Goal: Task Accomplishment & Management: Manage account settings

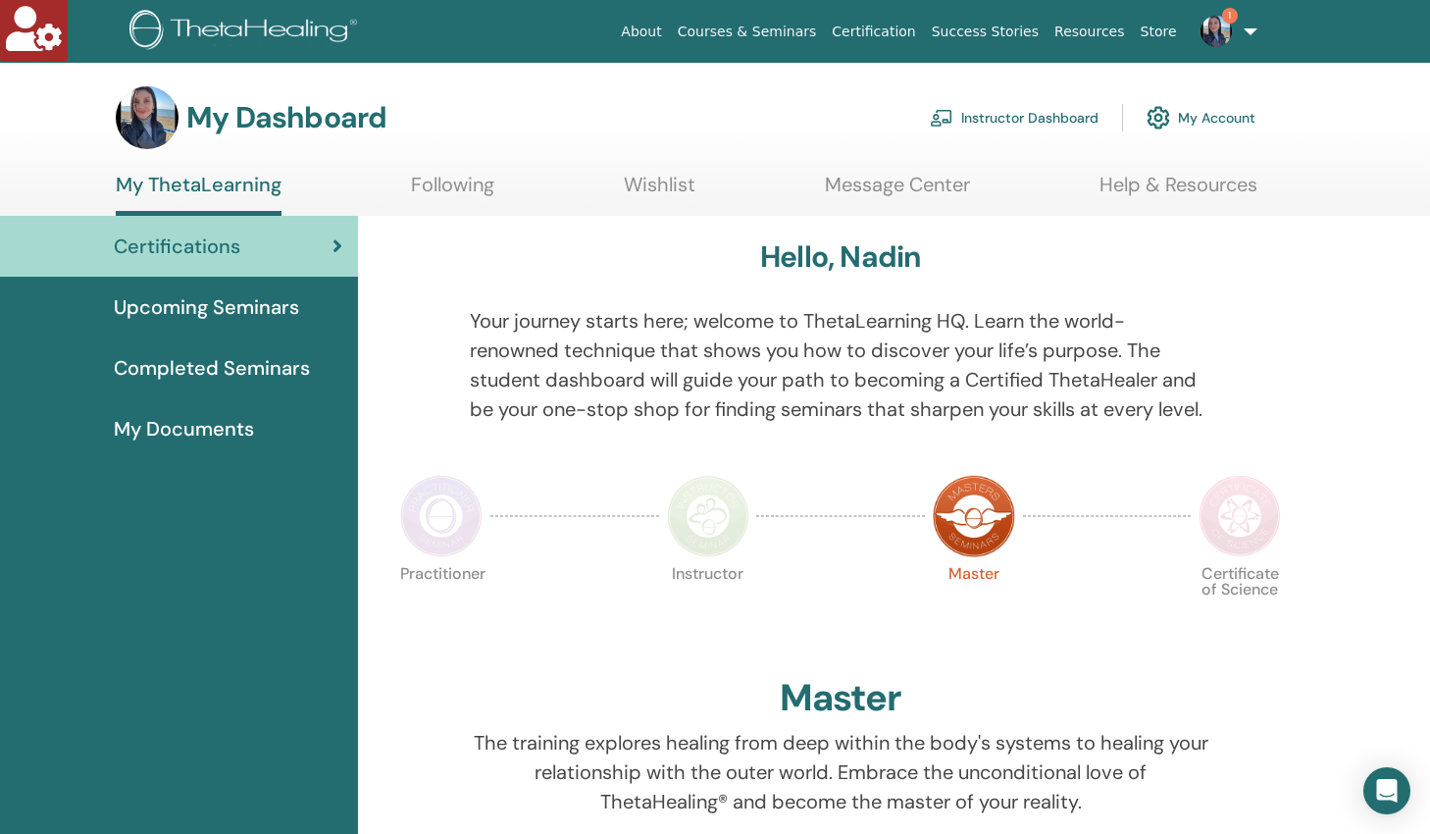
click at [984, 115] on link "Instructor Dashboard" at bounding box center [1014, 117] width 169 height 43
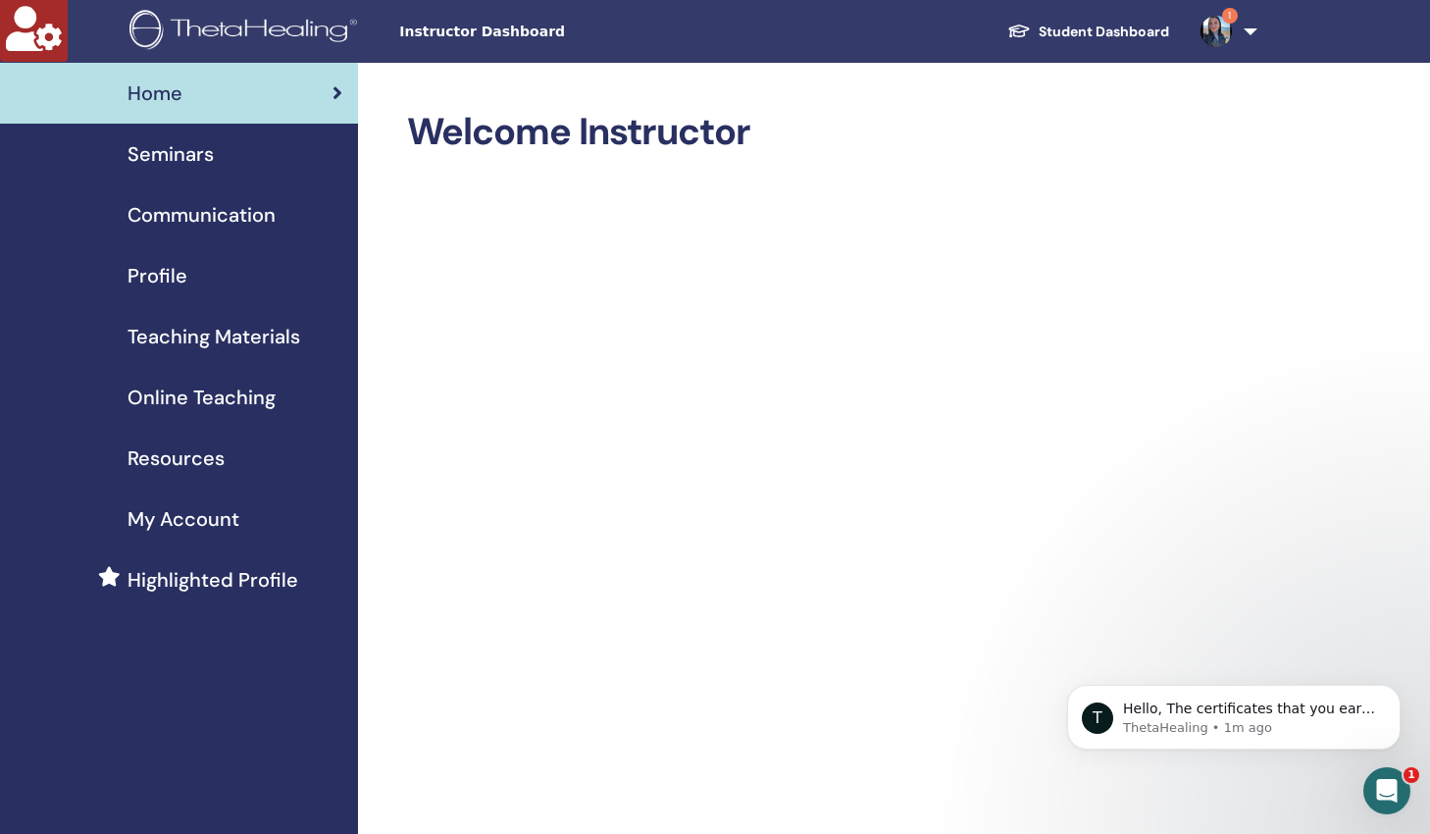
click at [1253, 30] on link "1" at bounding box center [1225, 31] width 80 height 63
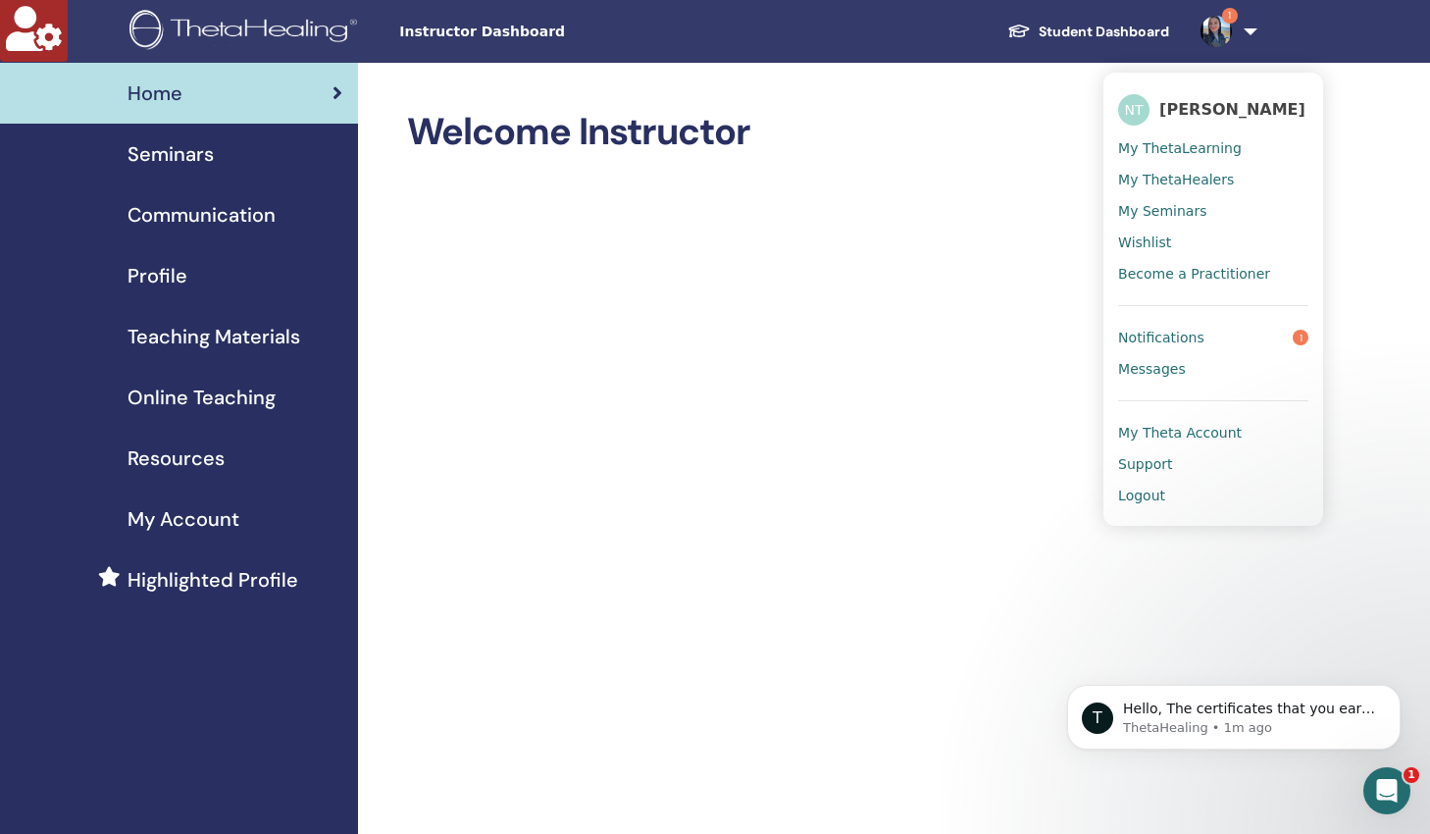
click at [1189, 432] on span "My Theta Account" at bounding box center [1180, 433] width 124 height 18
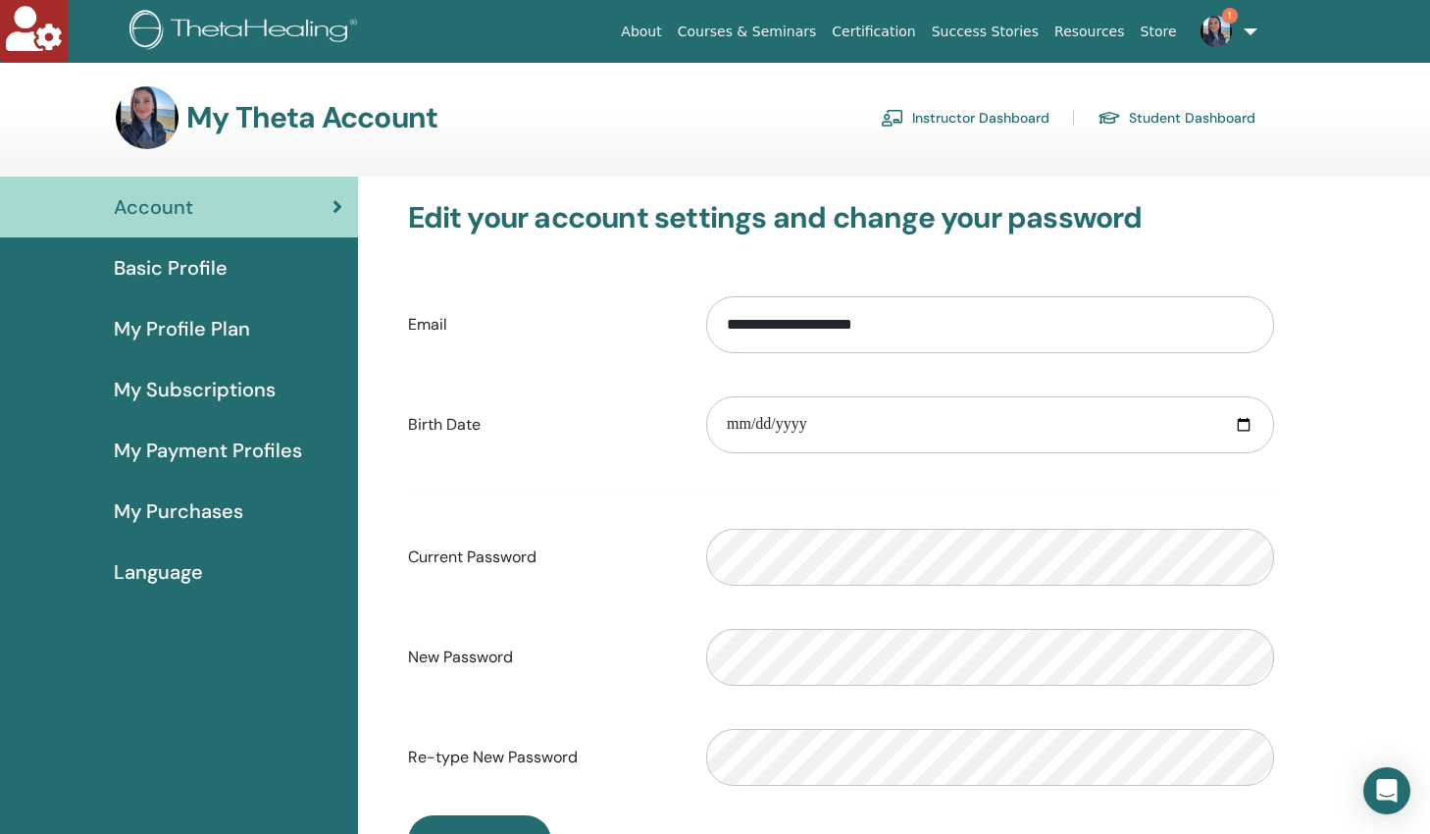
click at [178, 385] on span "My Subscriptions" at bounding box center [195, 389] width 162 height 29
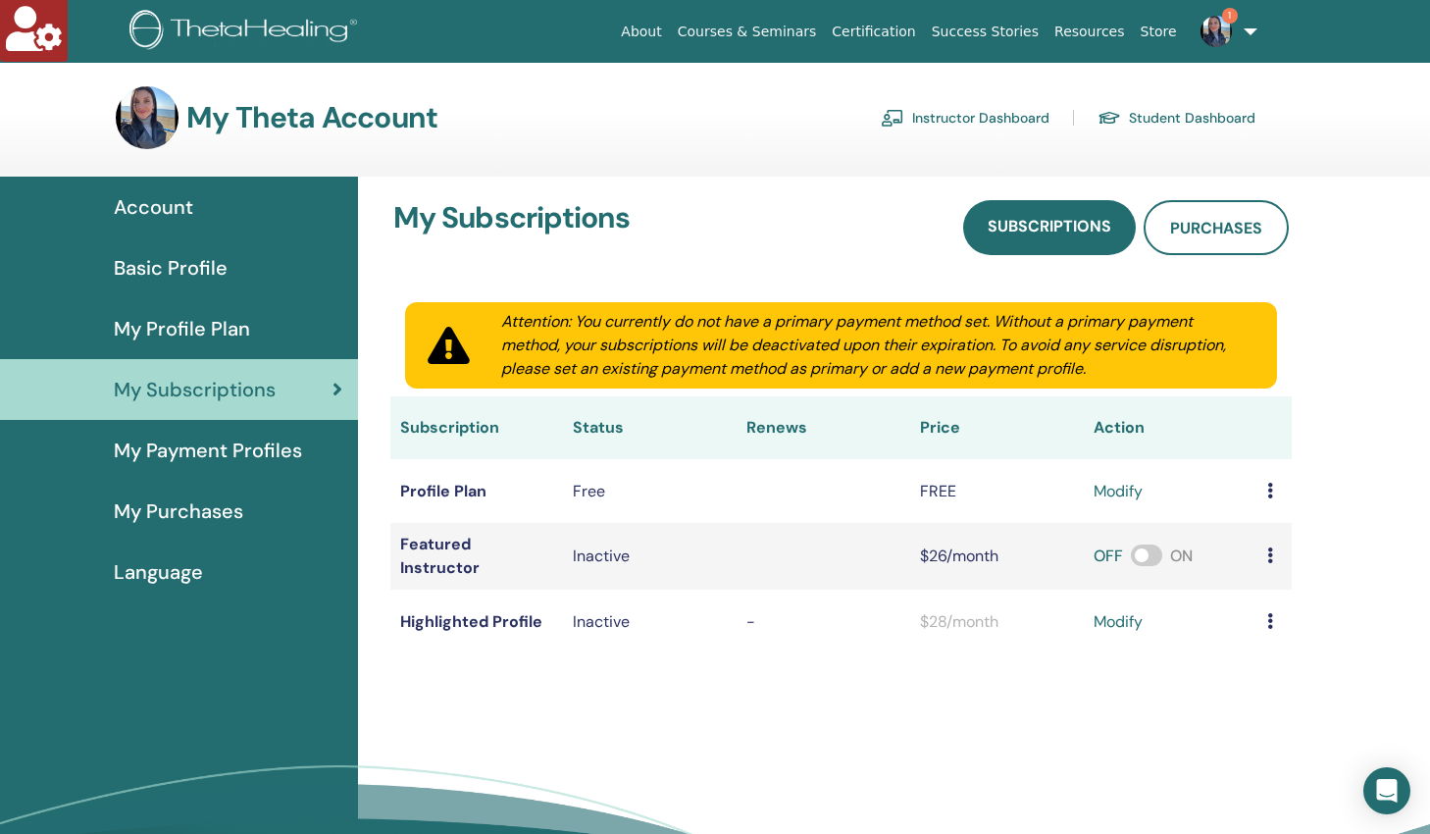
click at [179, 331] on span "My Profile Plan" at bounding box center [182, 328] width 136 height 29
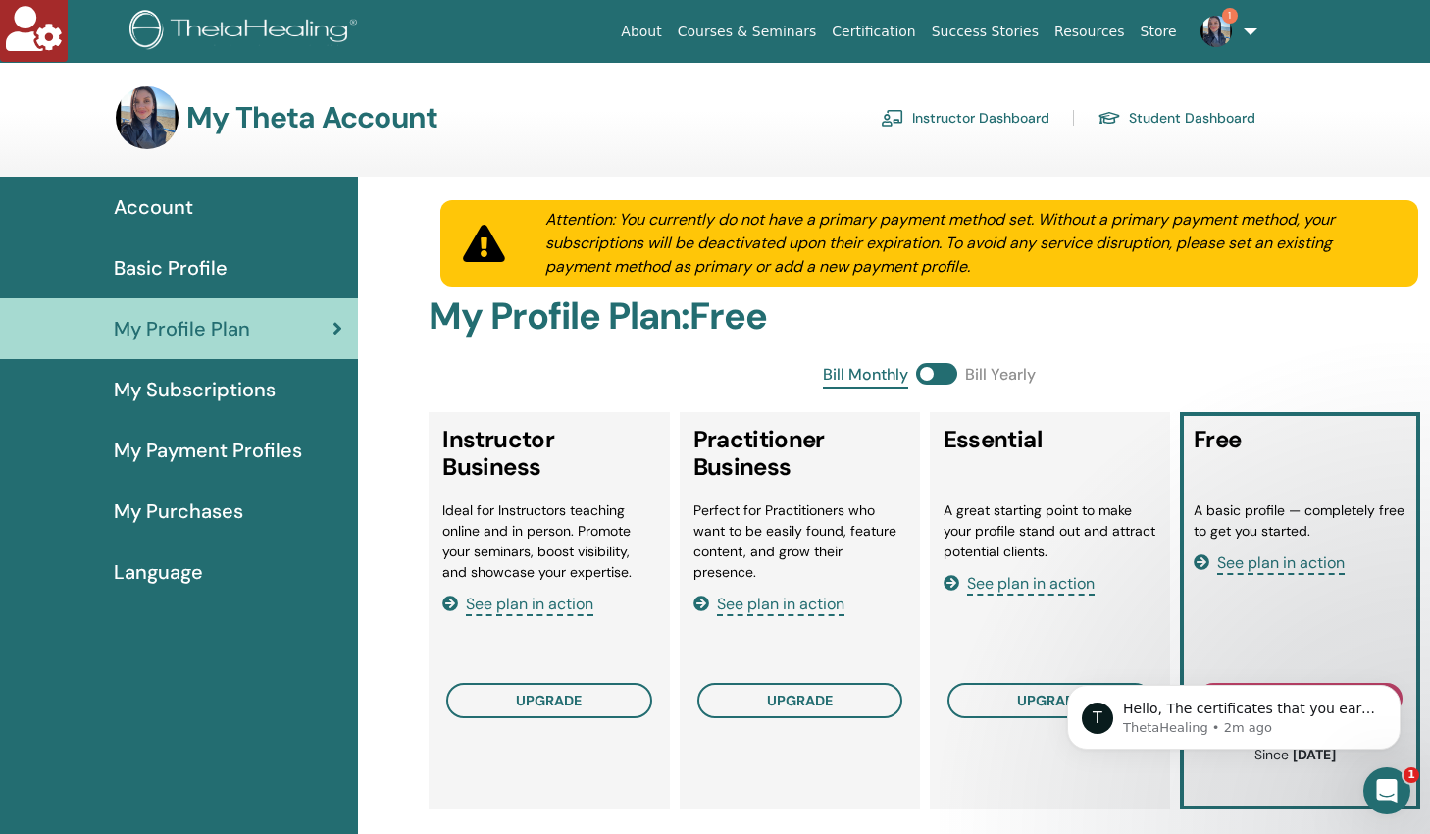
click at [170, 211] on span "Account" at bounding box center [153, 206] width 79 height 29
